Goal: Task Accomplishment & Management: Manage account settings

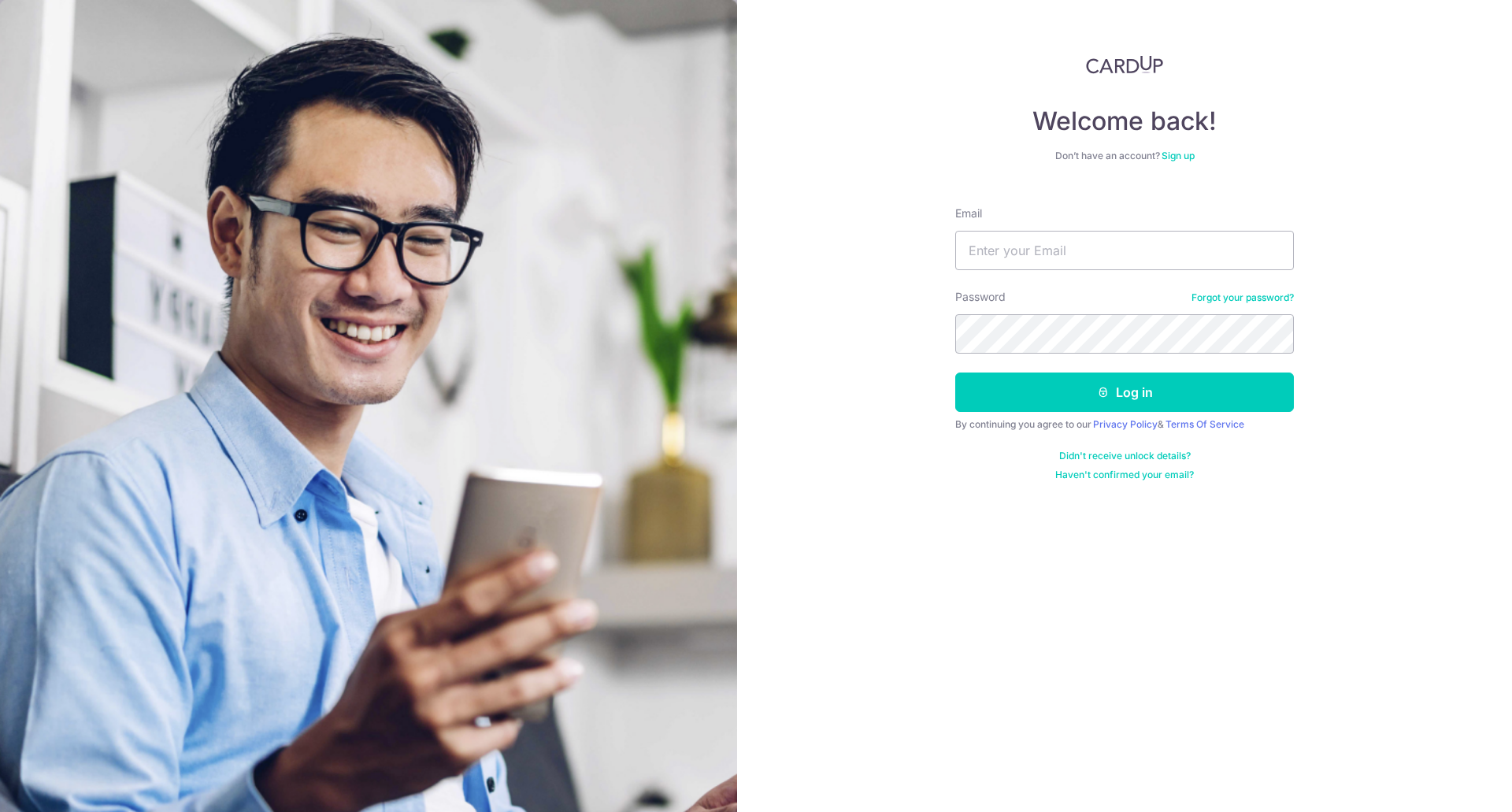
click at [1221, 293] on link "Forgot your password?" at bounding box center [1241, 298] width 102 height 13
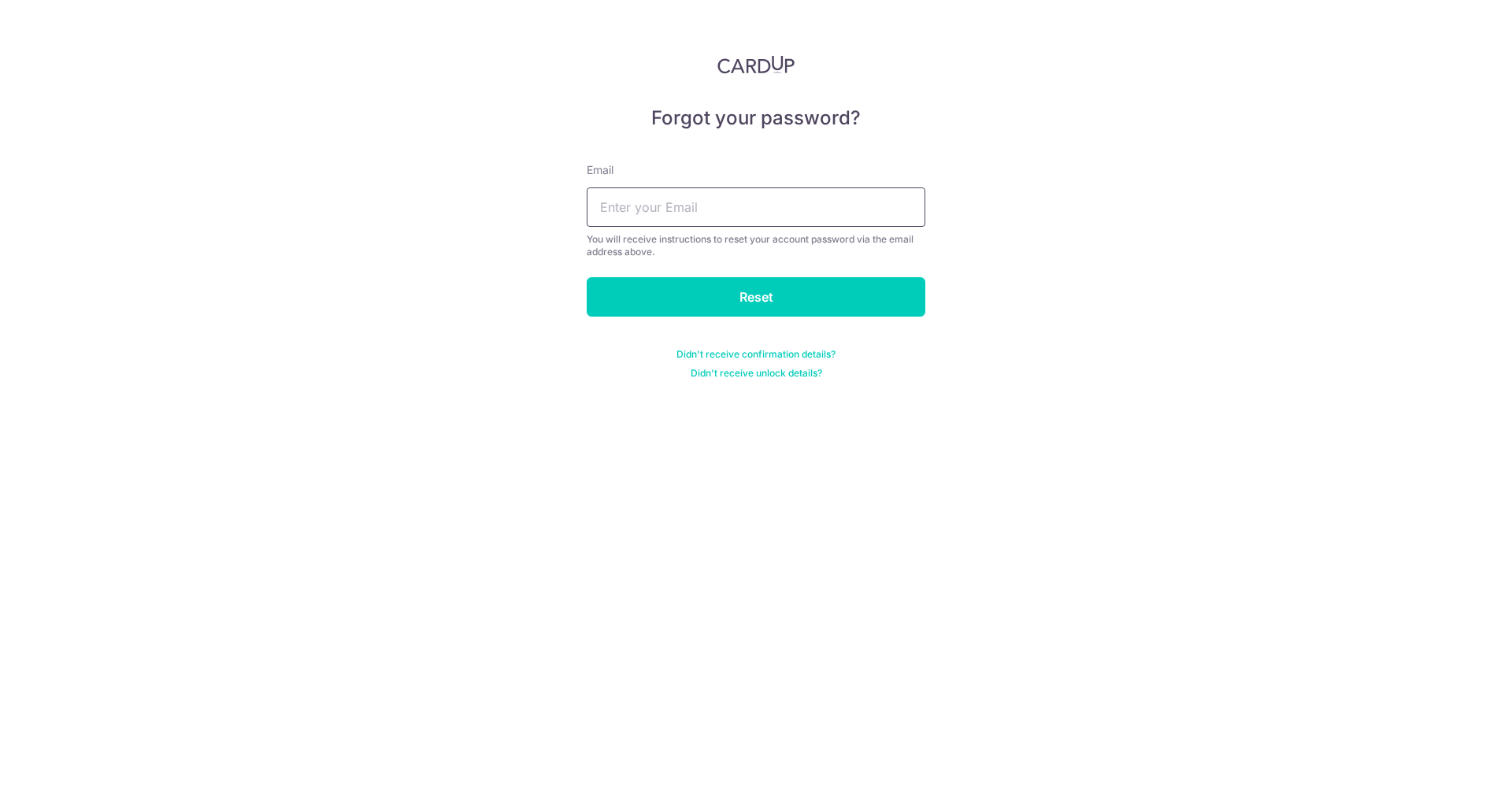
click at [775, 214] on input "text" at bounding box center [756, 207] width 339 height 40
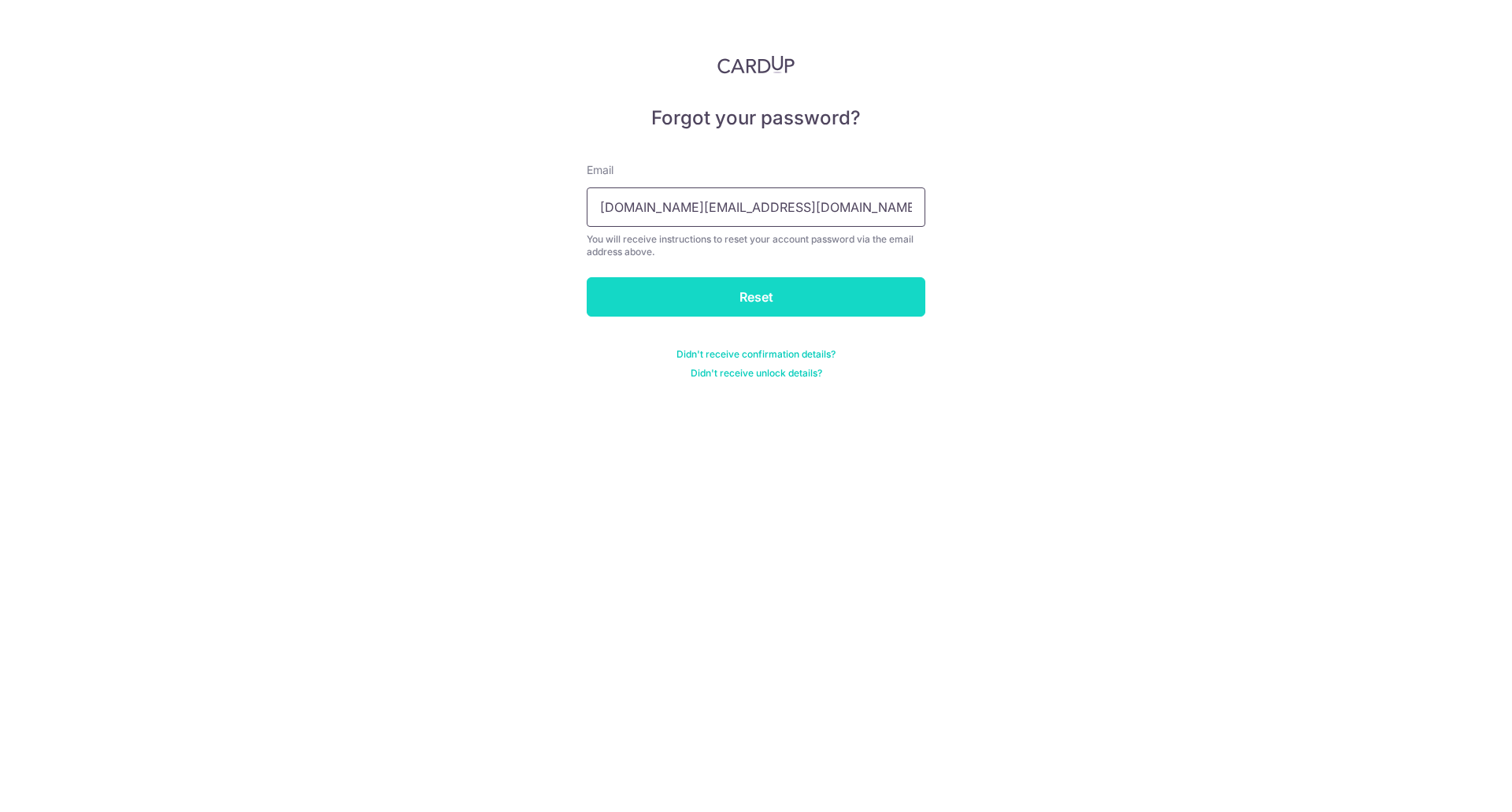
type input "[DOMAIN_NAME][EMAIL_ADDRESS][DOMAIN_NAME]"
click at [800, 287] on input "Reset" at bounding box center [756, 297] width 339 height 40
